Goal: Task Accomplishment & Management: Use online tool/utility

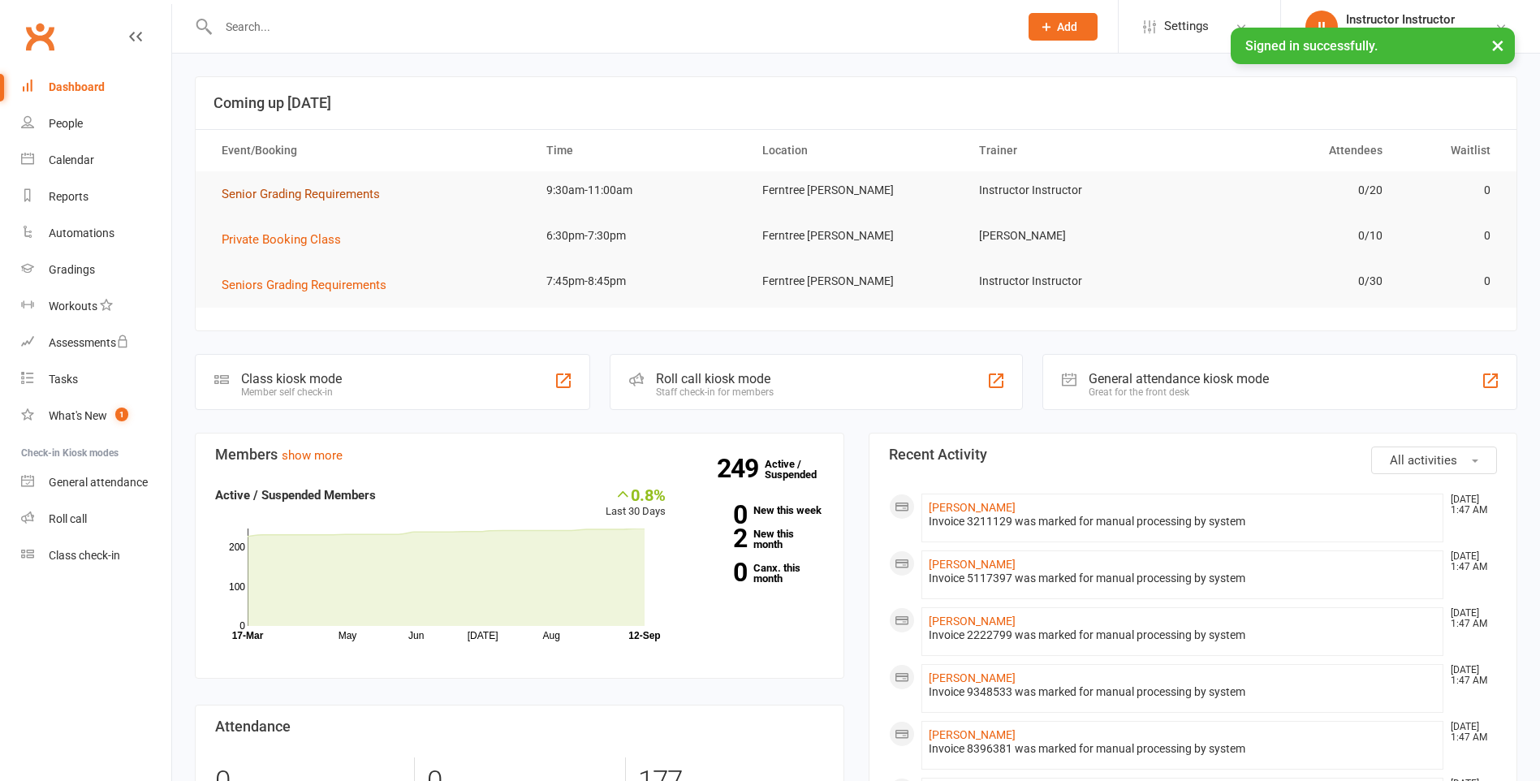
click at [326, 195] on span "Senior Grading Requirements" at bounding box center [301, 194] width 158 height 15
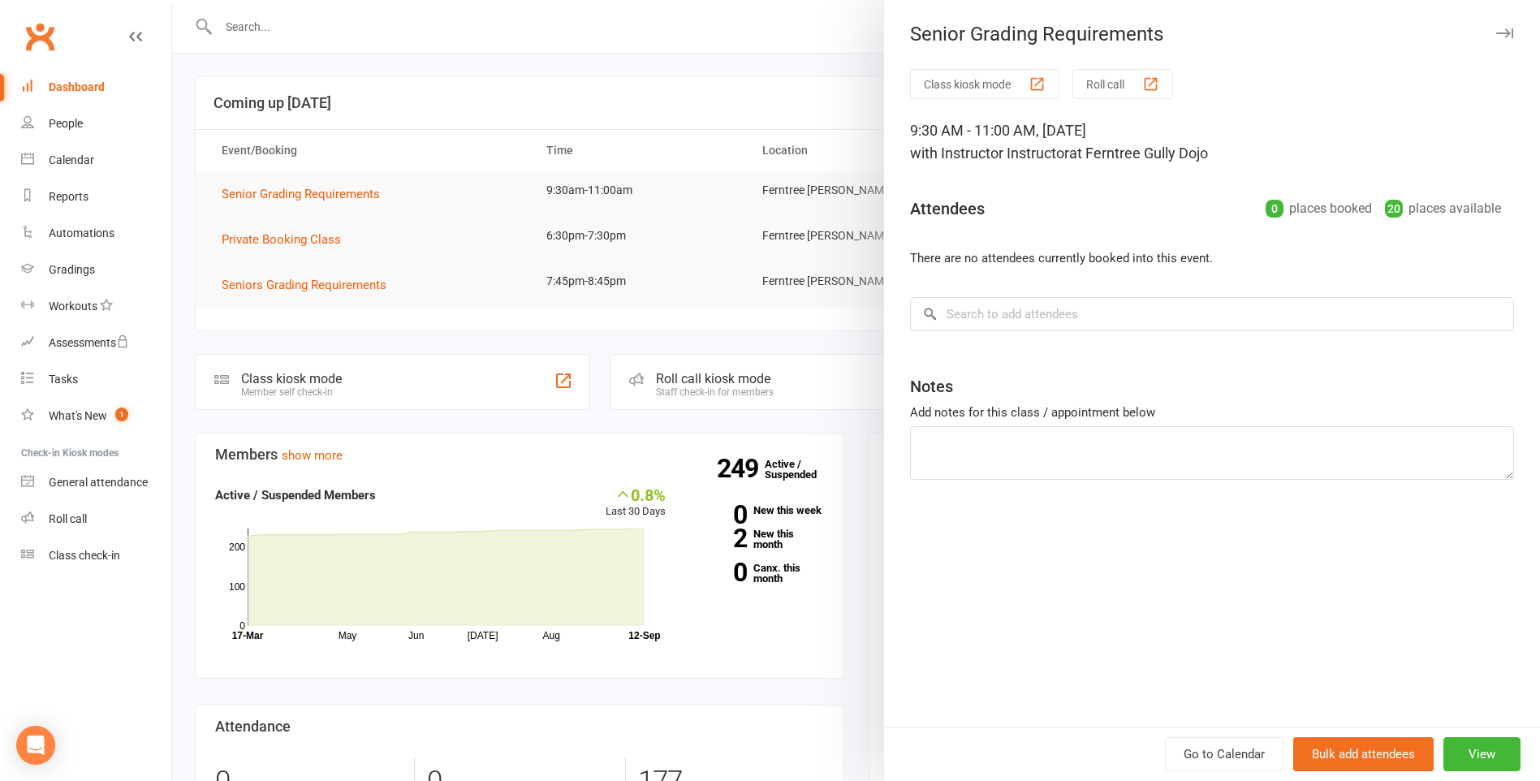
click at [961, 80] on button "Class kiosk mode" at bounding box center [984, 84] width 149 height 30
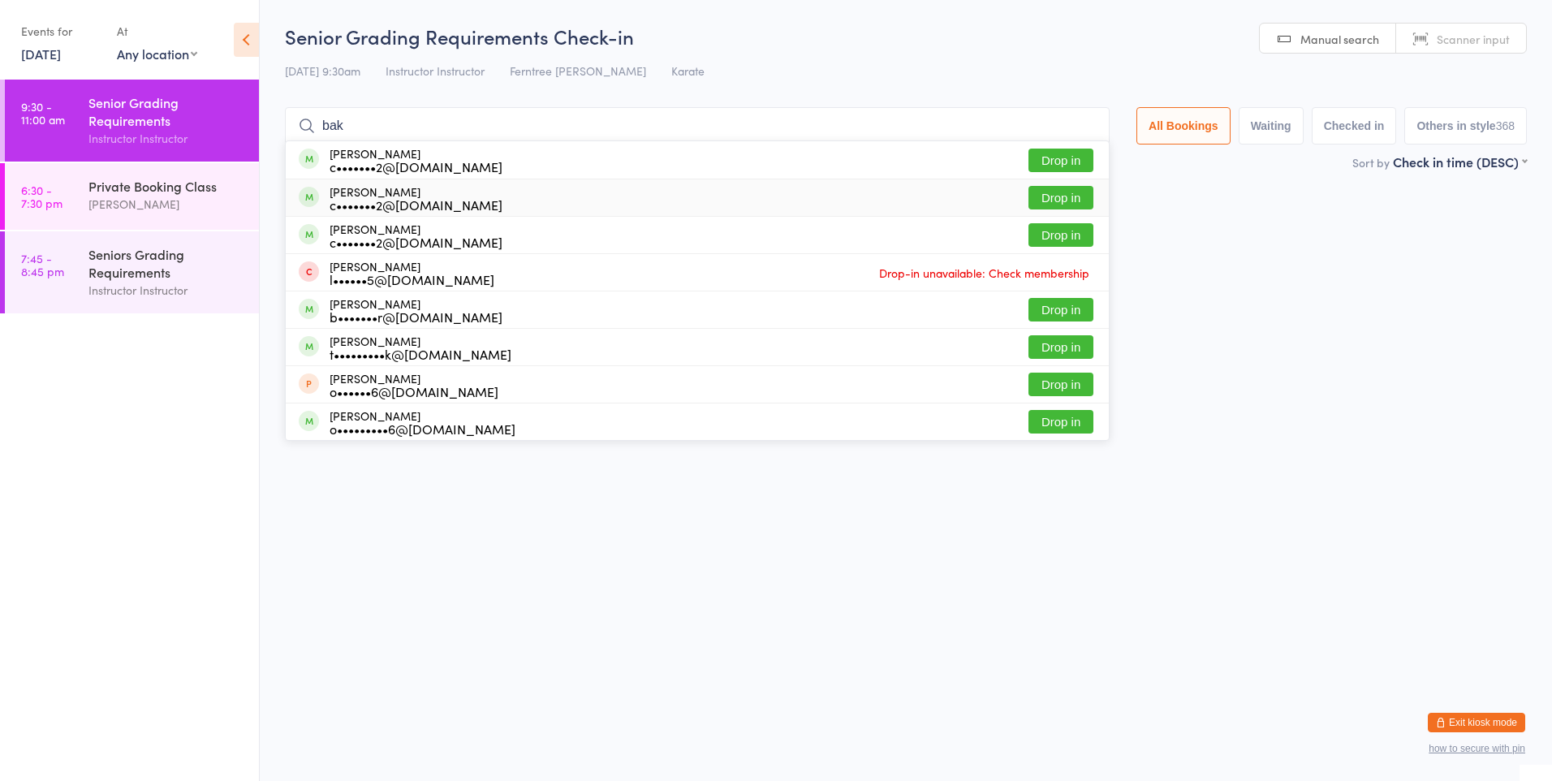
type input "bak"
click at [1053, 196] on button "Drop in" at bounding box center [1061, 198] width 65 height 24
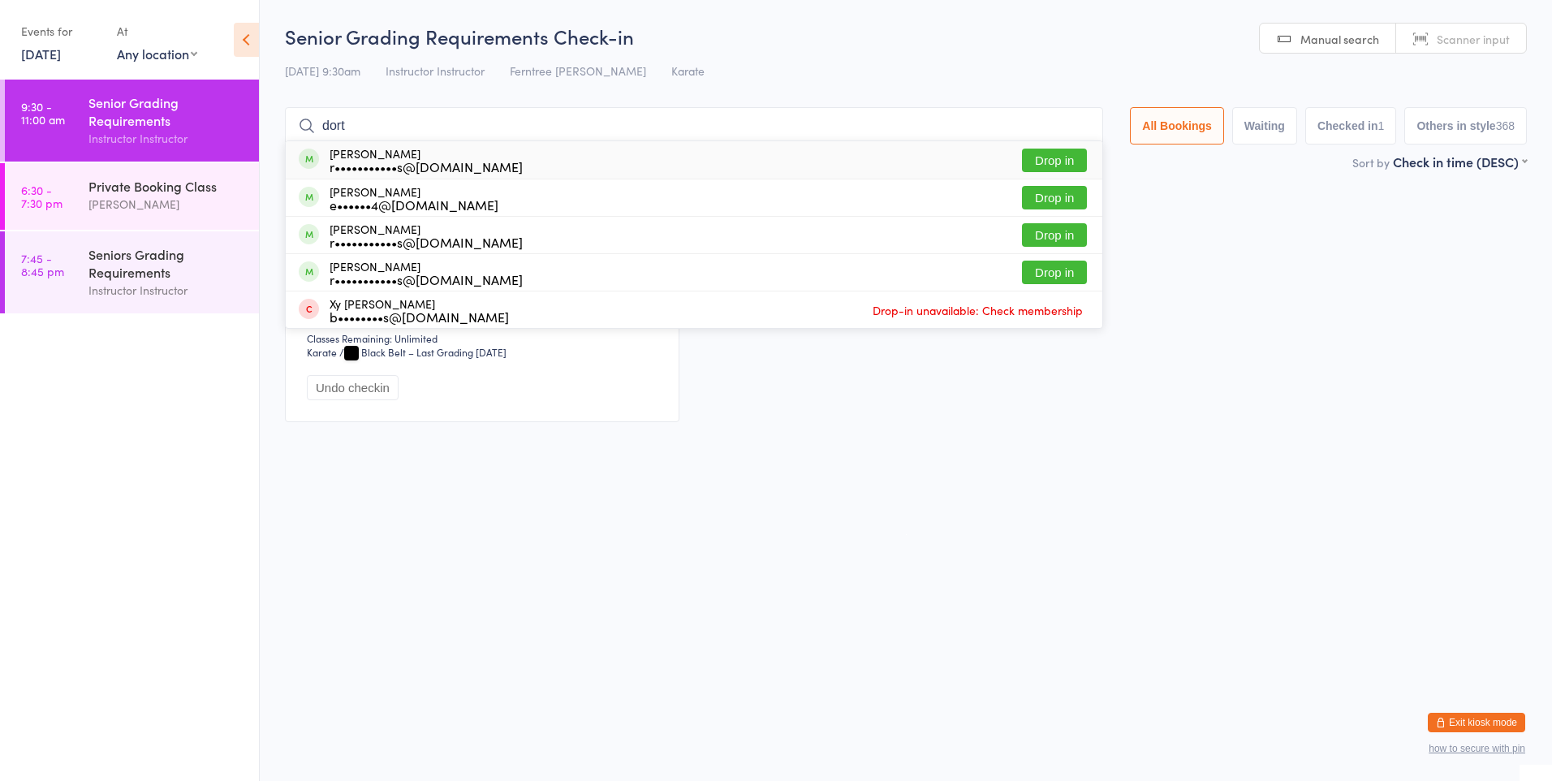
type input "dort"
click at [1029, 152] on button "Drop in" at bounding box center [1054, 161] width 65 height 24
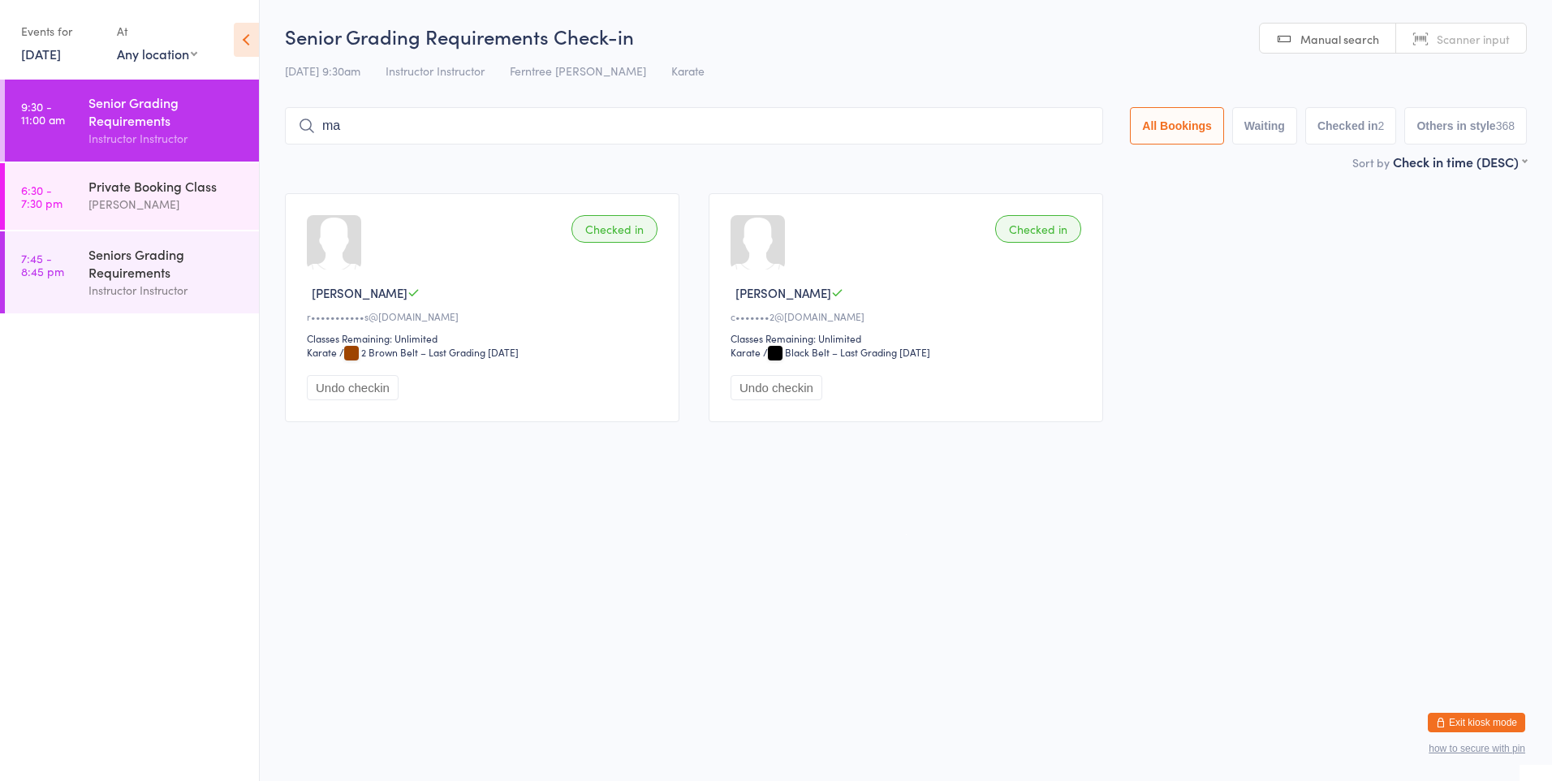
type input "mae"
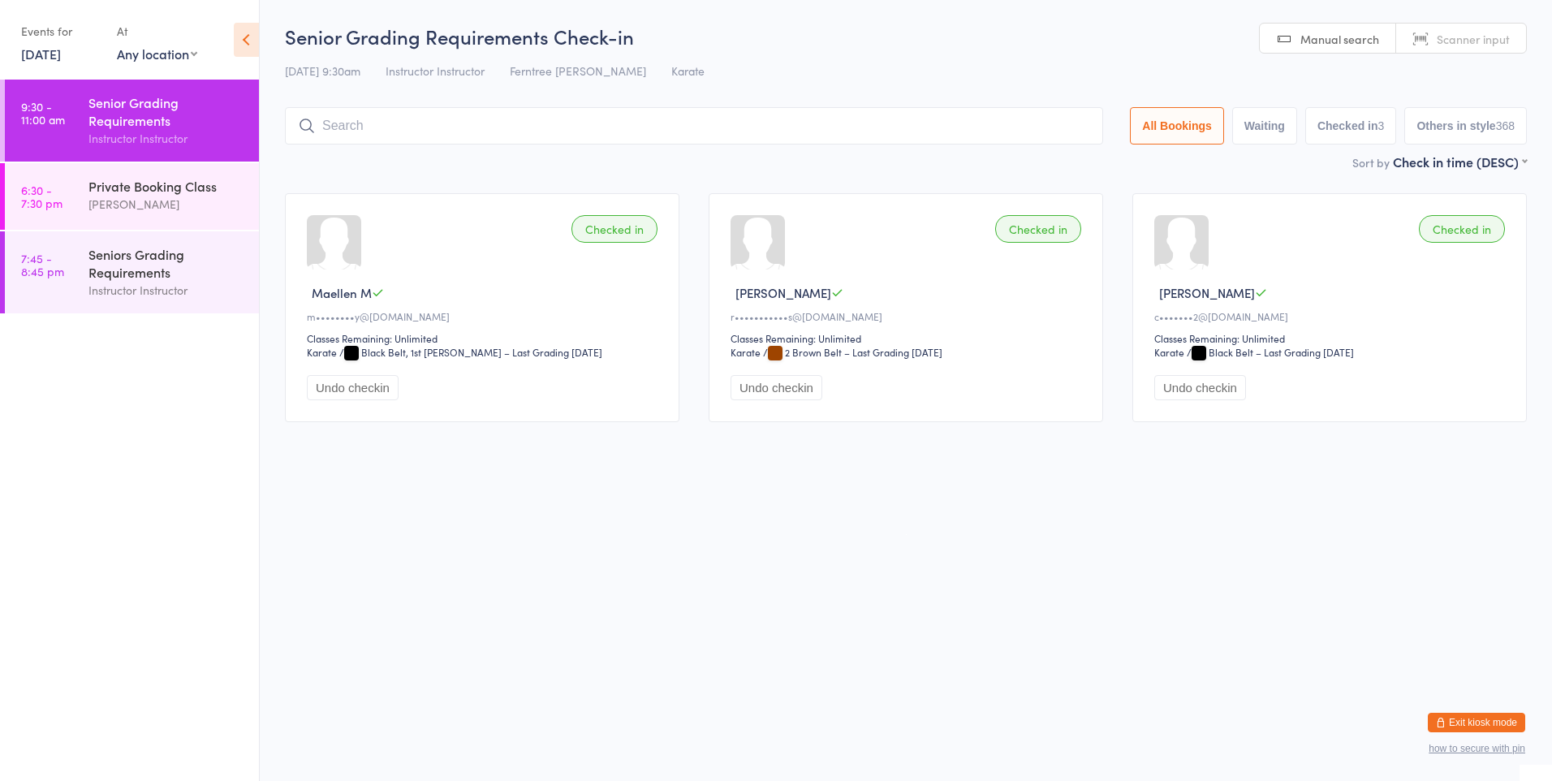
click at [362, 127] on input "search" at bounding box center [694, 125] width 818 height 37
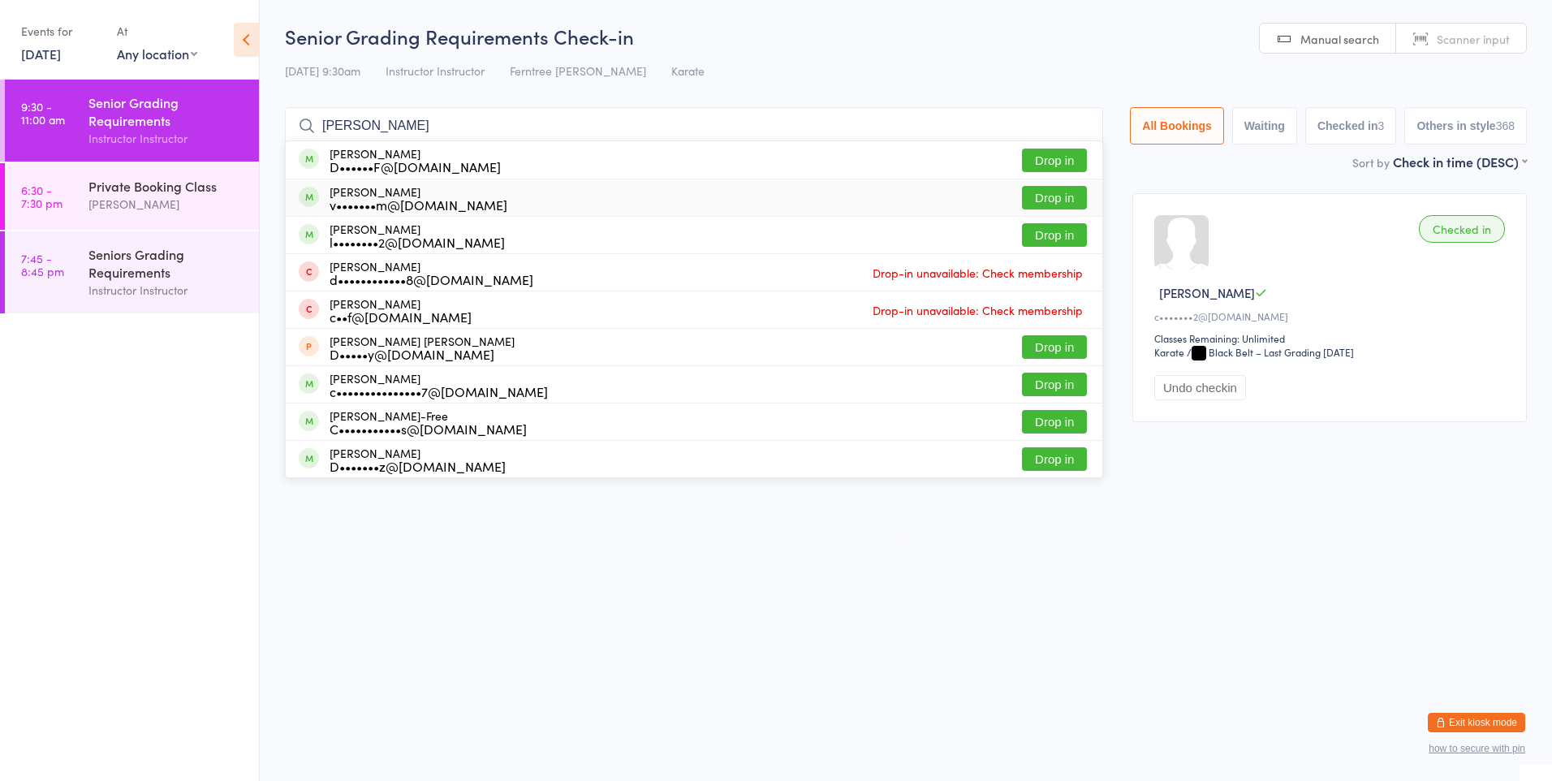
type input "dave"
click at [1063, 200] on button "Drop in" at bounding box center [1054, 198] width 65 height 24
